Goal: Information Seeking & Learning: Learn about a topic

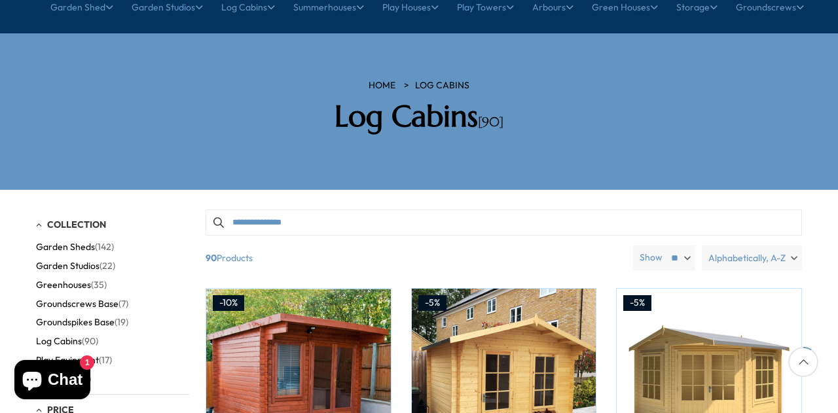
scroll to position [63, 0]
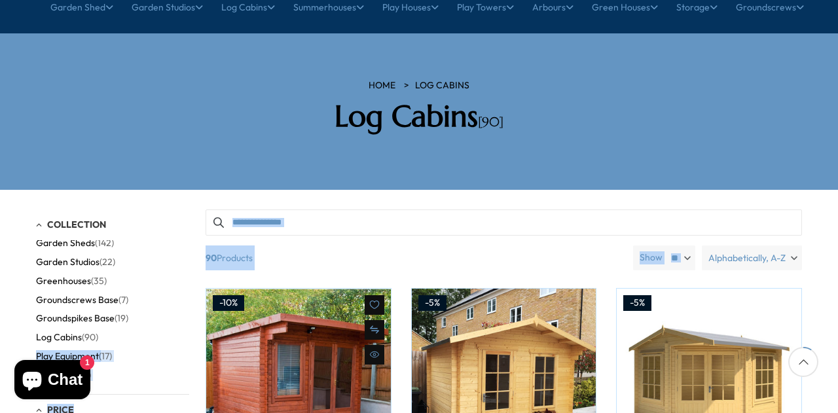
drag, startPoint x: 188, startPoint y: 294, endPoint x: 195, endPoint y: 328, distance: 34.7
click at [195, 209] on div "Filter By Collection Arbours (17) Fencing (16) [GEOGRAPHIC_DATA] (5) [GEOGRAPHI…" at bounding box center [419, 209] width 766 height 0
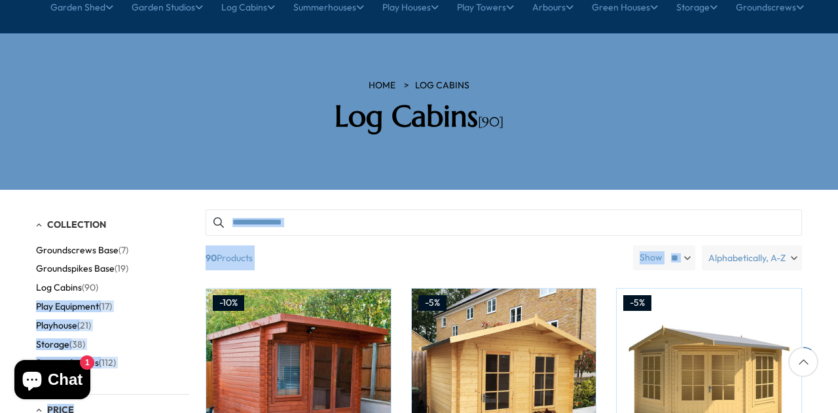
scroll to position [115, 0]
click at [69, 279] on span "Log Cabins" at bounding box center [59, 284] width 46 height 11
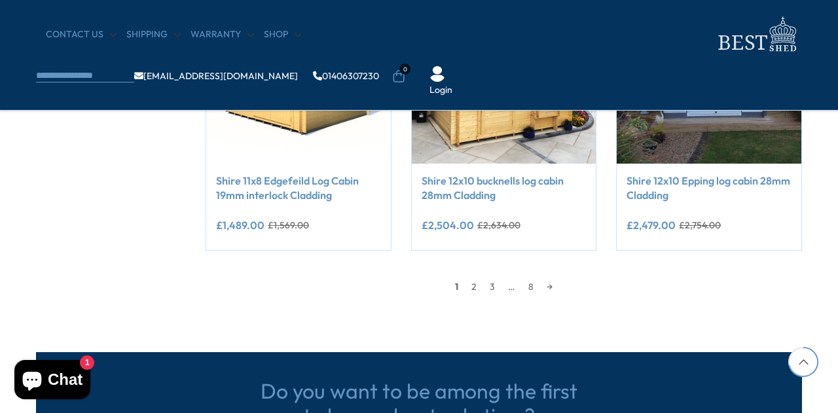
scroll to position [1257, 0]
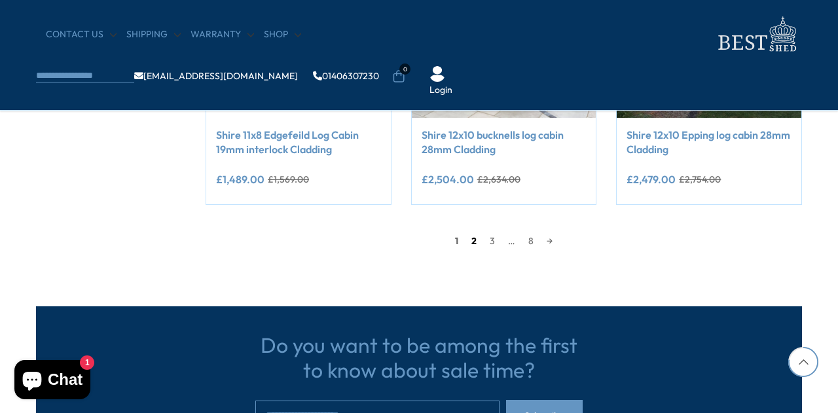
click at [474, 241] on link "2" at bounding box center [474, 241] width 18 height 20
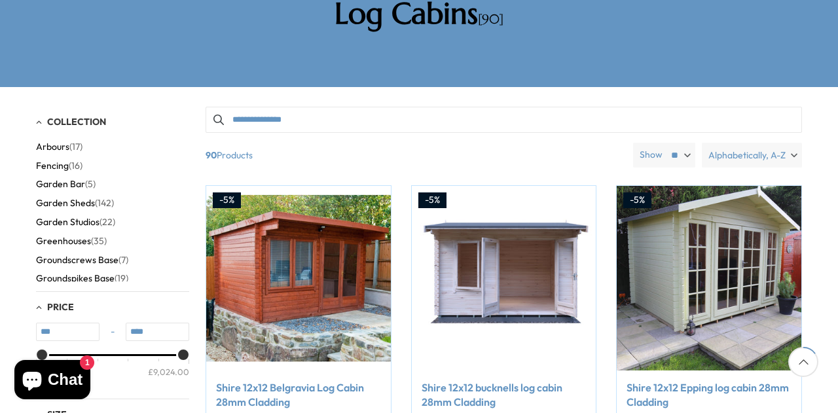
scroll to position [255, 0]
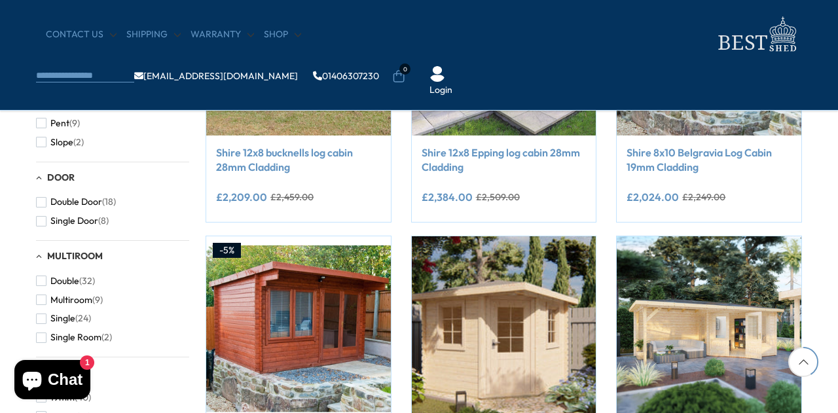
scroll to position [700, 0]
